Goal: Information Seeking & Learning: Learn about a topic

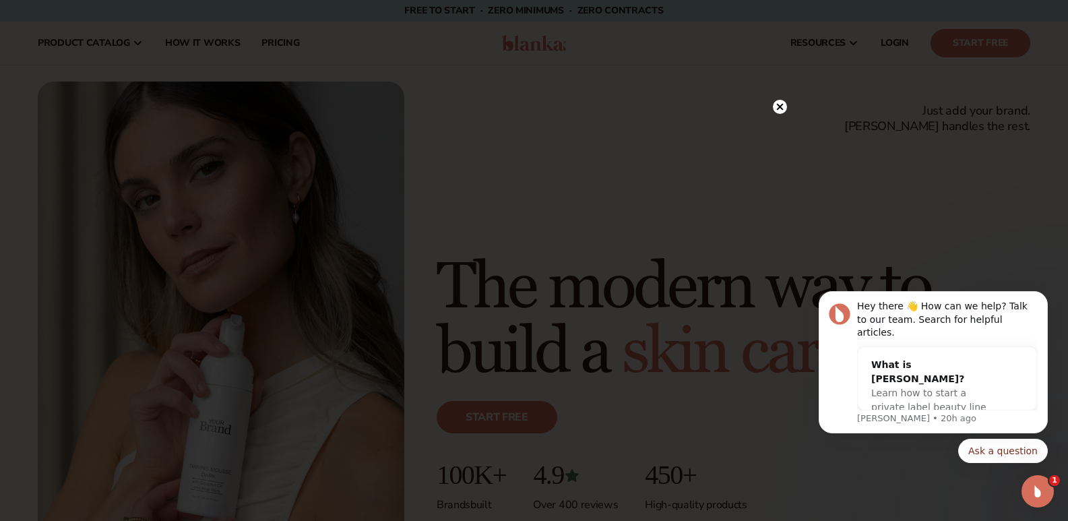
click at [783, 105] on circle at bounding box center [780, 107] width 14 height 14
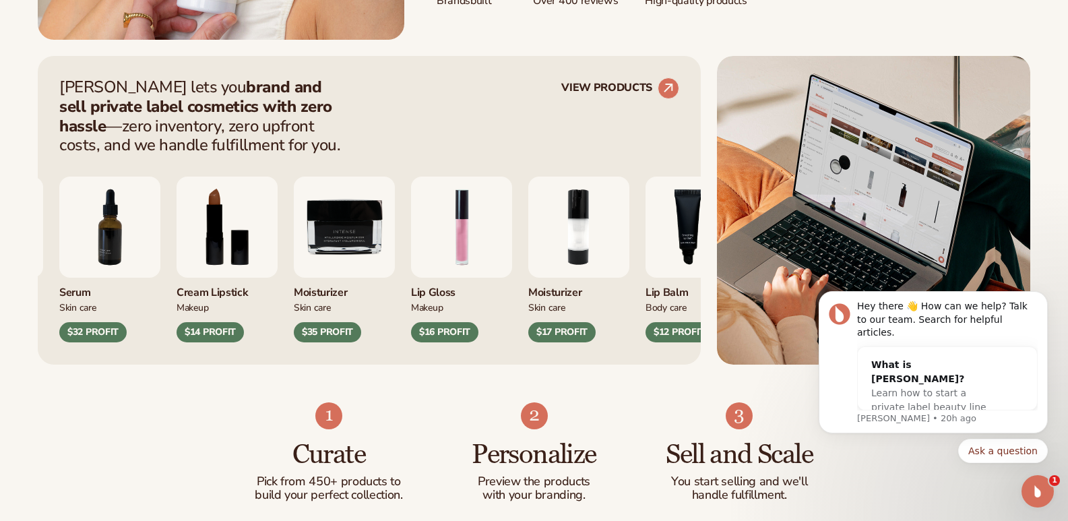
scroll to position [529, 0]
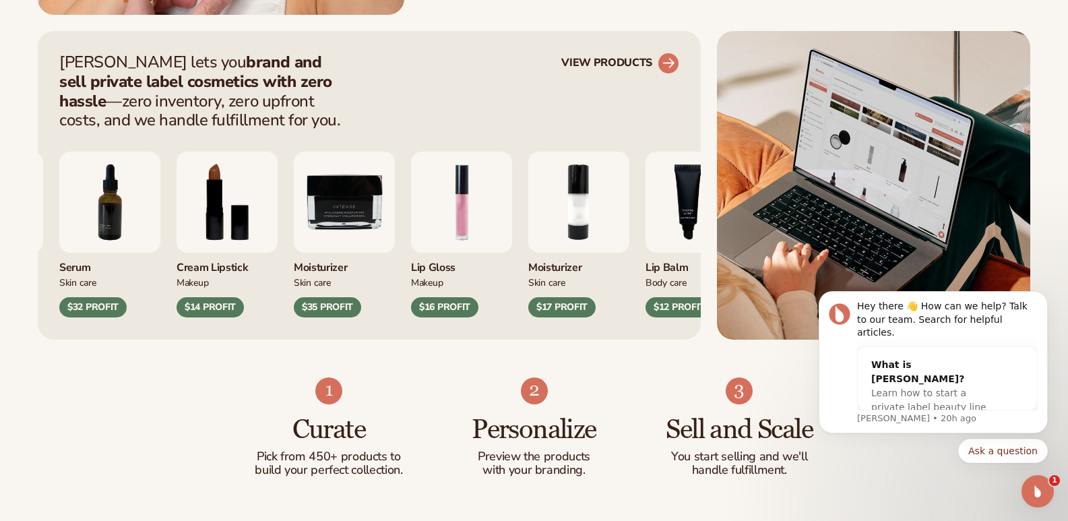
click at [673, 53] on icon at bounding box center [668, 63] width 30 height 30
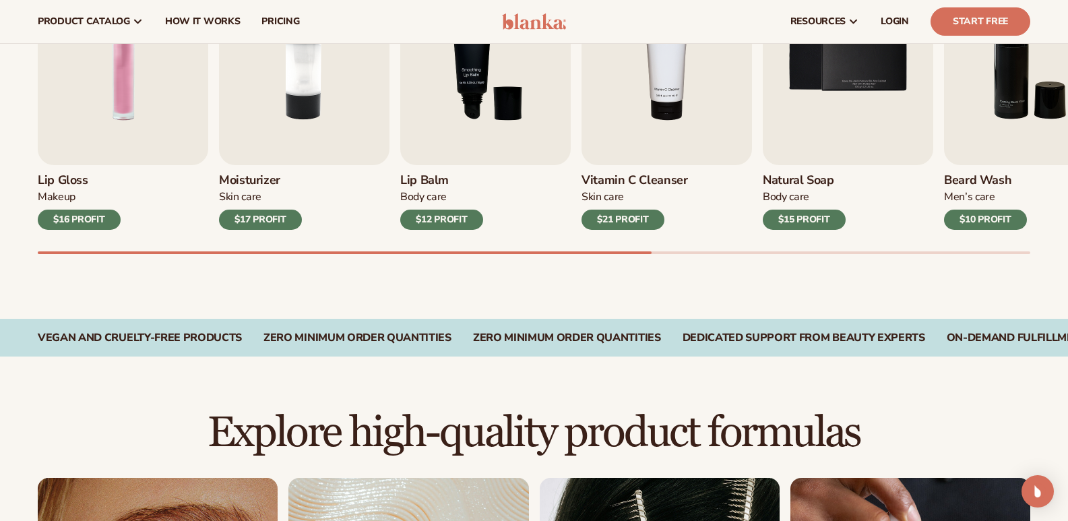
scroll to position [360, 0]
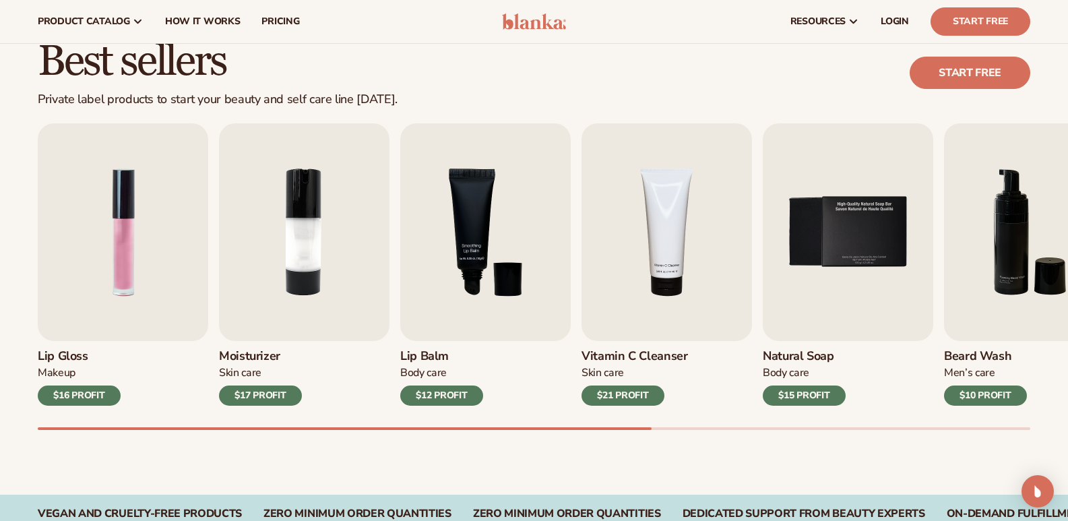
drag, startPoint x: 1076, startPoint y: 53, endPoint x: 1070, endPoint y: 112, distance: 59.7
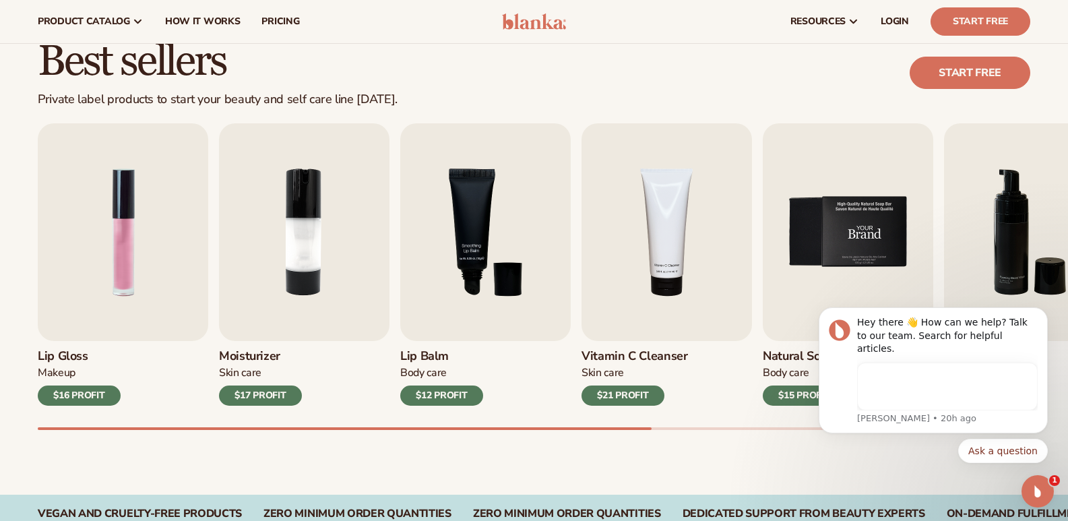
scroll to position [0, 0]
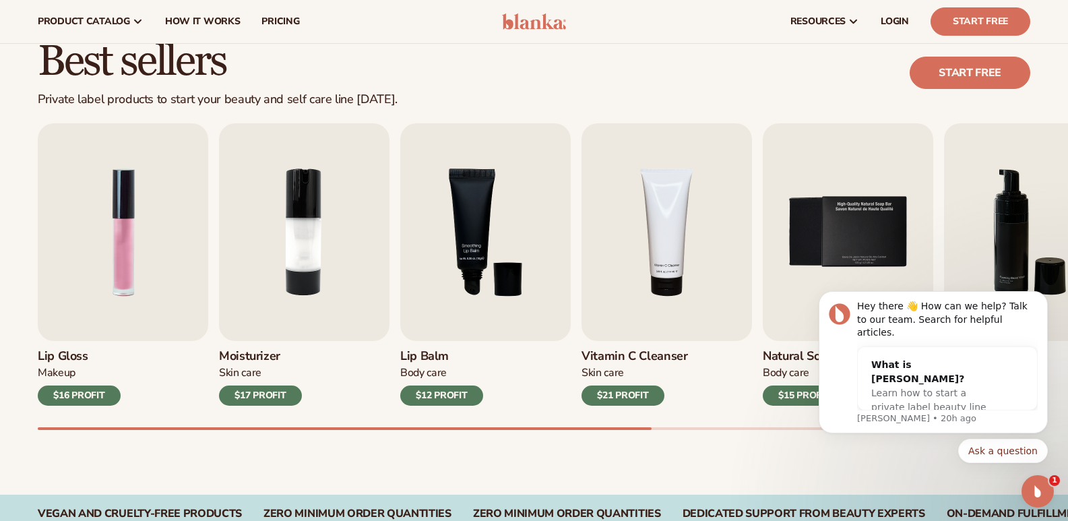
click at [587, 481] on div "Best sellers Private label products to start your beauty and self care line tod…" at bounding box center [534, 247] width 1068 height 493
click at [179, 283] on img "1 / 9" at bounding box center [123, 232] width 170 height 218
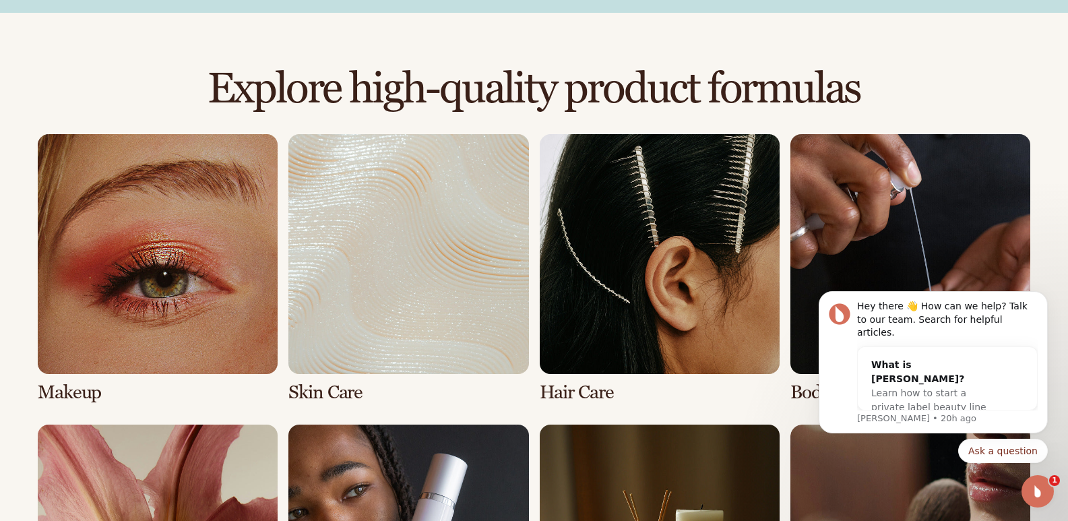
scroll to position [884, 0]
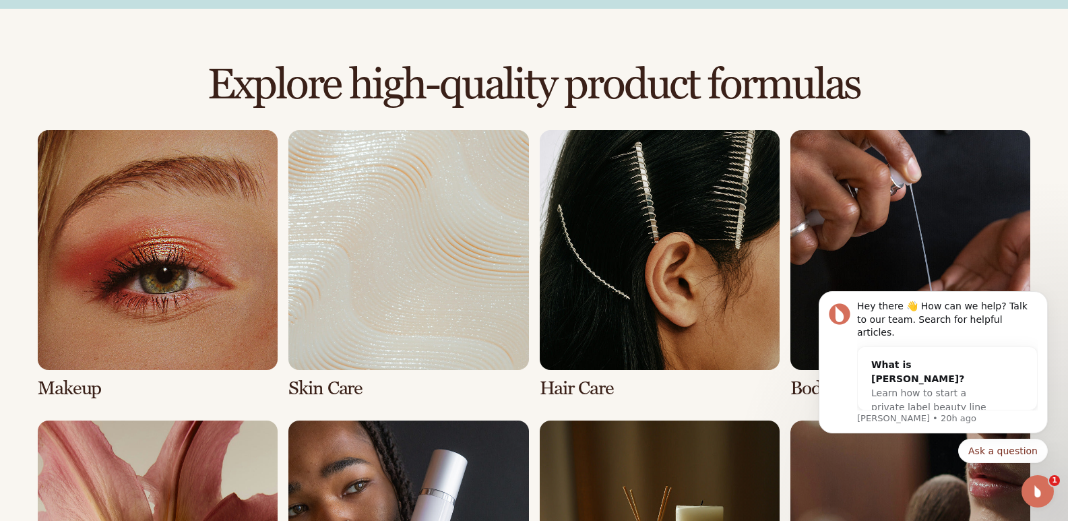
click at [207, 245] on link "1 / 8" at bounding box center [158, 264] width 240 height 269
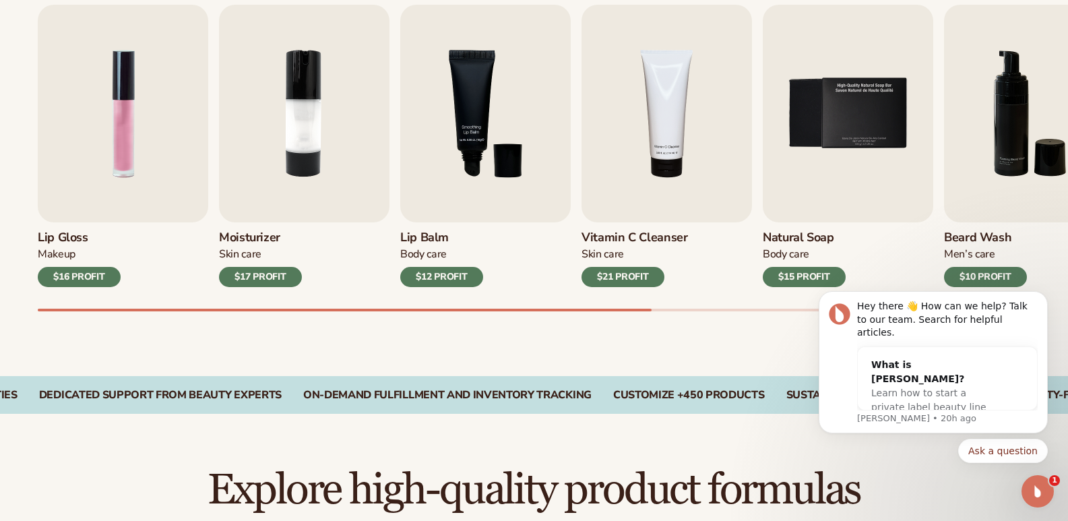
scroll to position [488, 0]
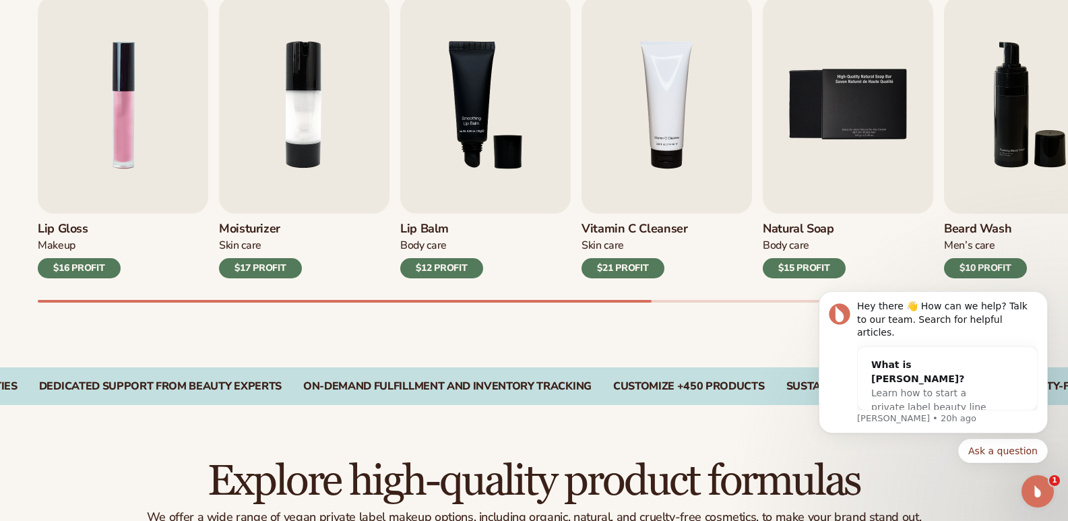
click at [91, 256] on div "Lip Gloss Makeup $16 PROFIT" at bounding box center [123, 246] width 170 height 65
click at [96, 272] on div "$16 PROFIT" at bounding box center [79, 268] width 83 height 20
click at [71, 146] on img "1 / 9" at bounding box center [123, 105] width 170 height 218
click at [127, 137] on img "1 / 9" at bounding box center [123, 105] width 170 height 218
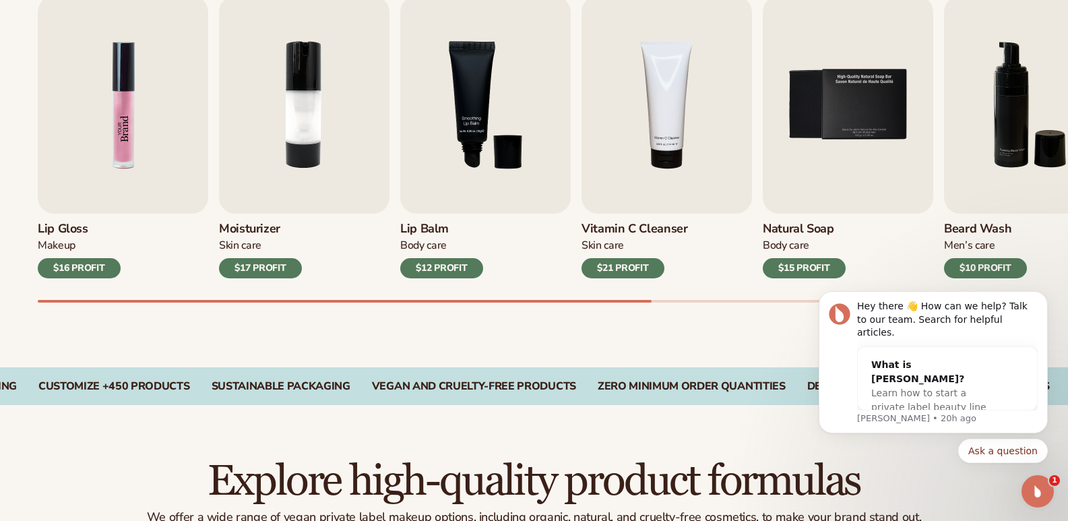
click at [127, 137] on img "1 / 9" at bounding box center [123, 105] width 170 height 218
click at [102, 133] on img "1 / 9" at bounding box center [123, 105] width 170 height 218
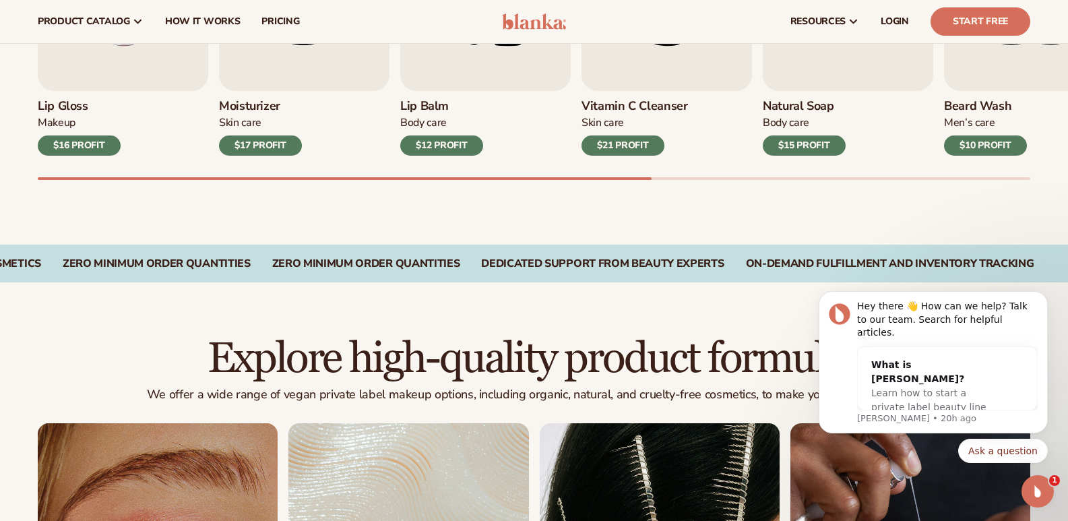
scroll to position [602, 0]
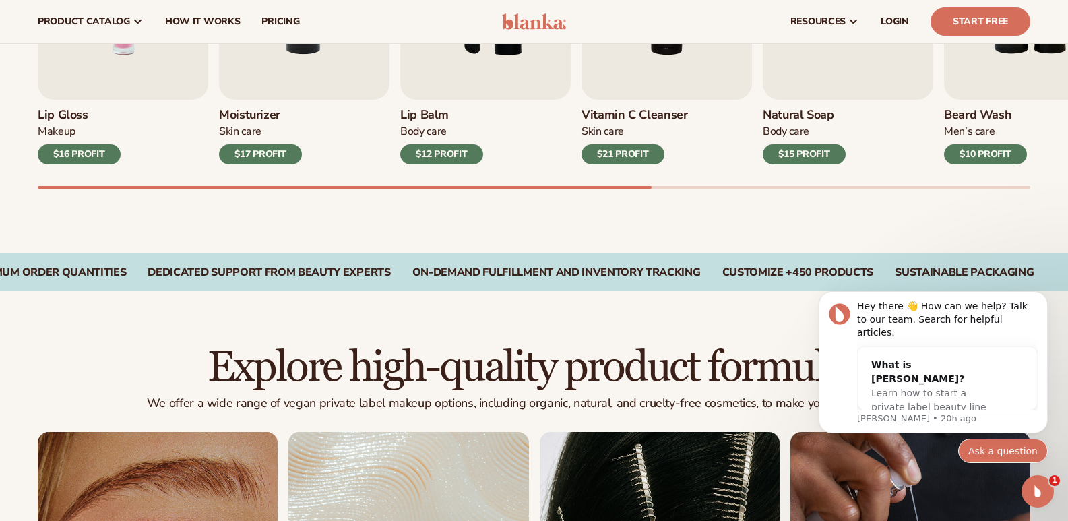
click at [1000, 449] on button "Ask a question" at bounding box center [1003, 451] width 90 height 24
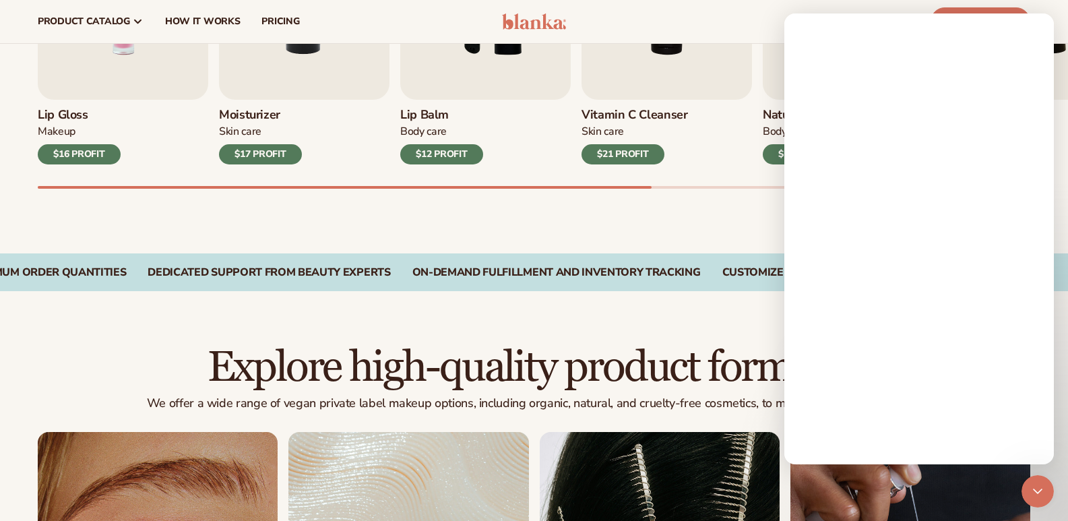
scroll to position [0, 0]
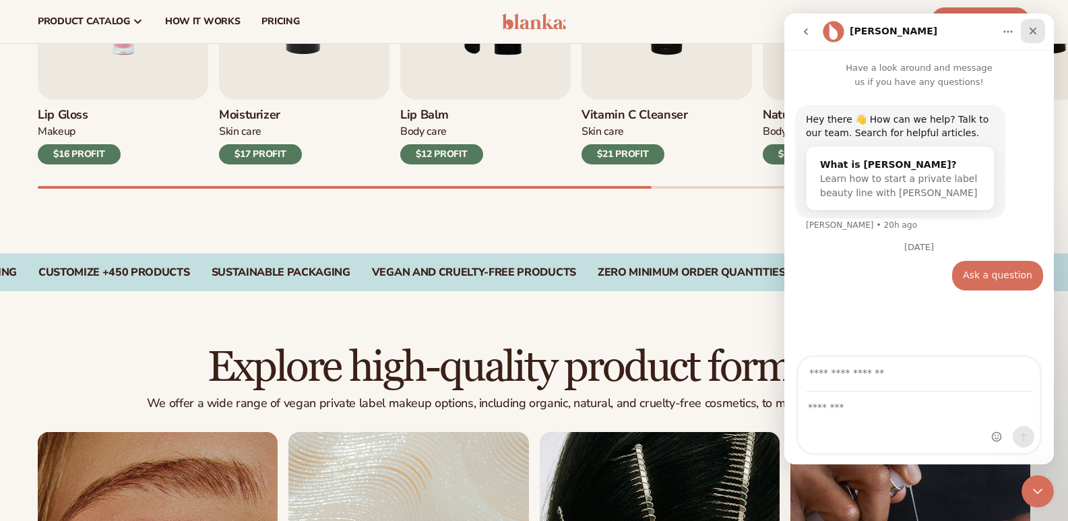
click at [1031, 25] on div "Close" at bounding box center [1033, 31] width 24 height 24
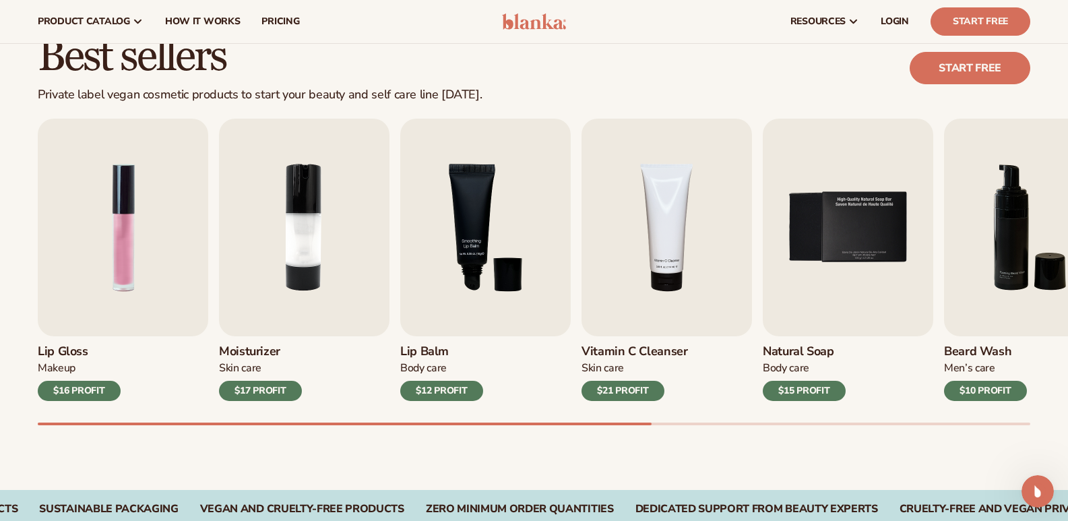
scroll to position [359, 0]
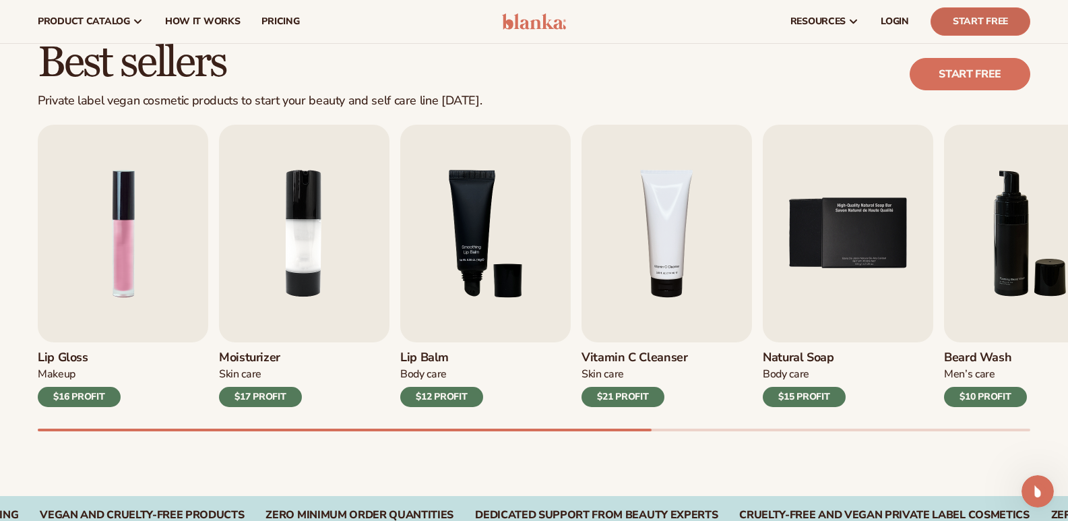
click at [978, 16] on link "Start Free" at bounding box center [980, 21] width 100 height 28
